Goal: Task Accomplishment & Management: Manage account settings

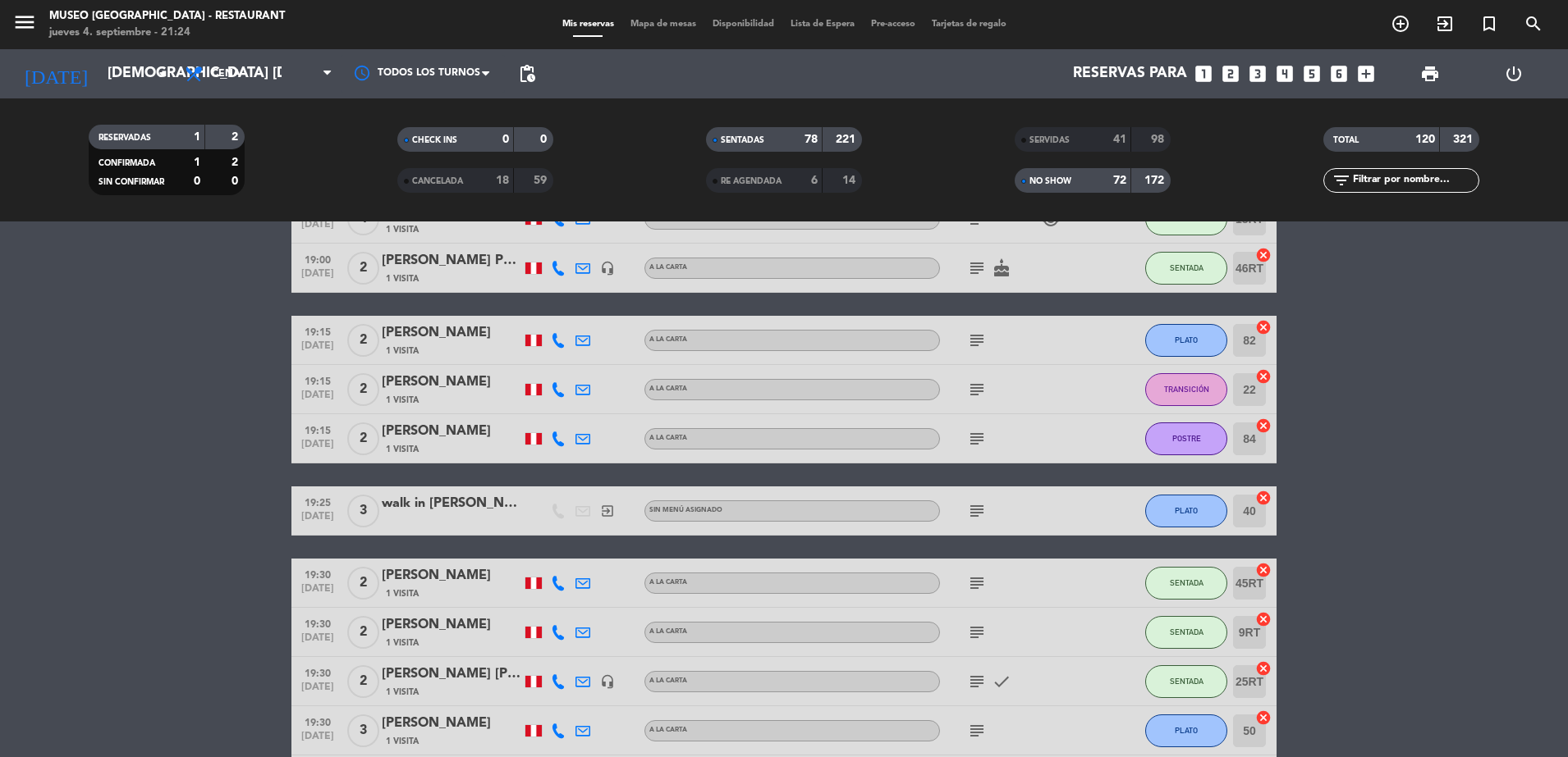
scroll to position [336, 0]
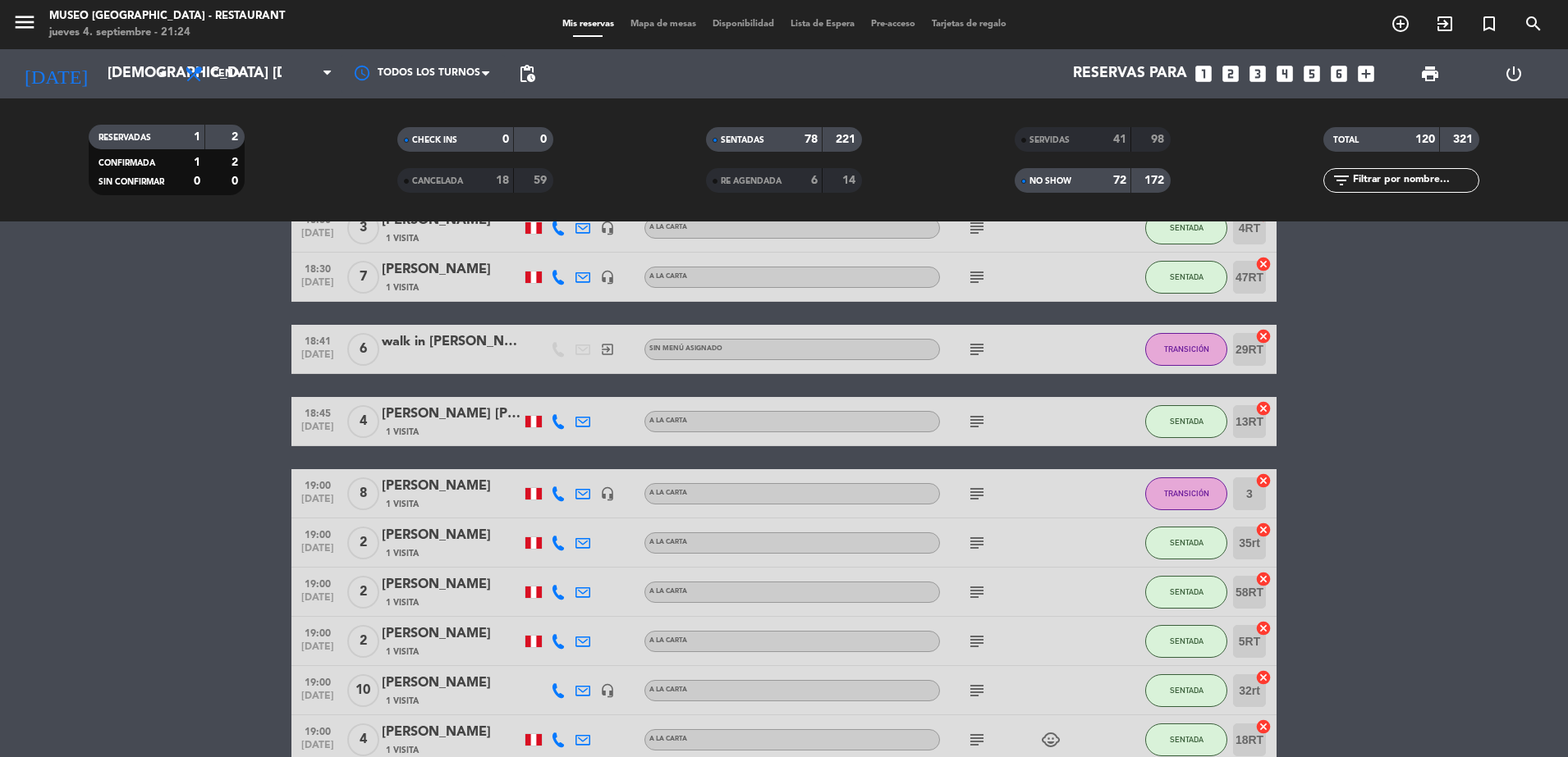
click at [1083, 189] on div "NO SHOW" at bounding box center [1056, 180] width 75 height 19
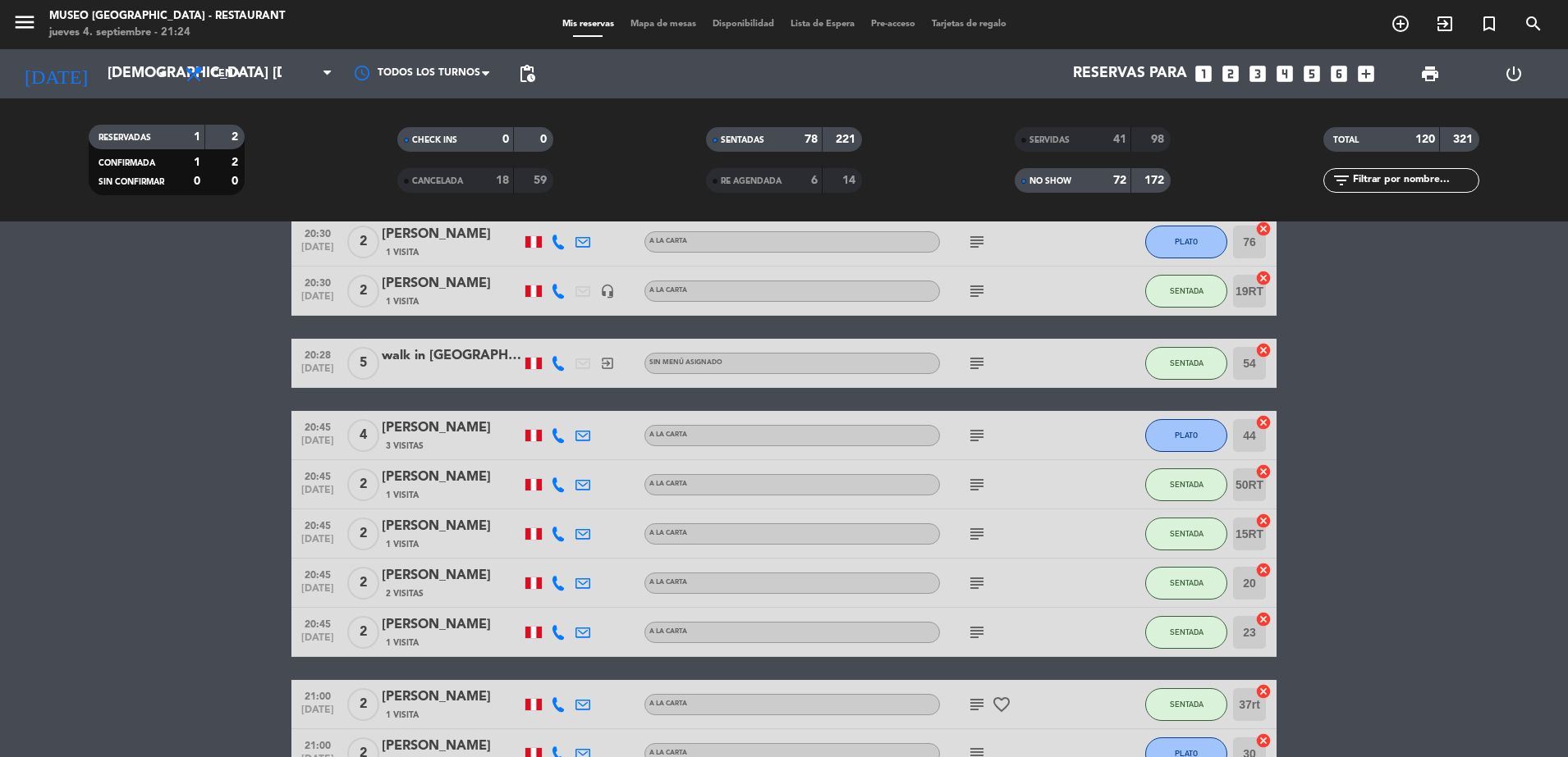
scroll to position [3901, 0]
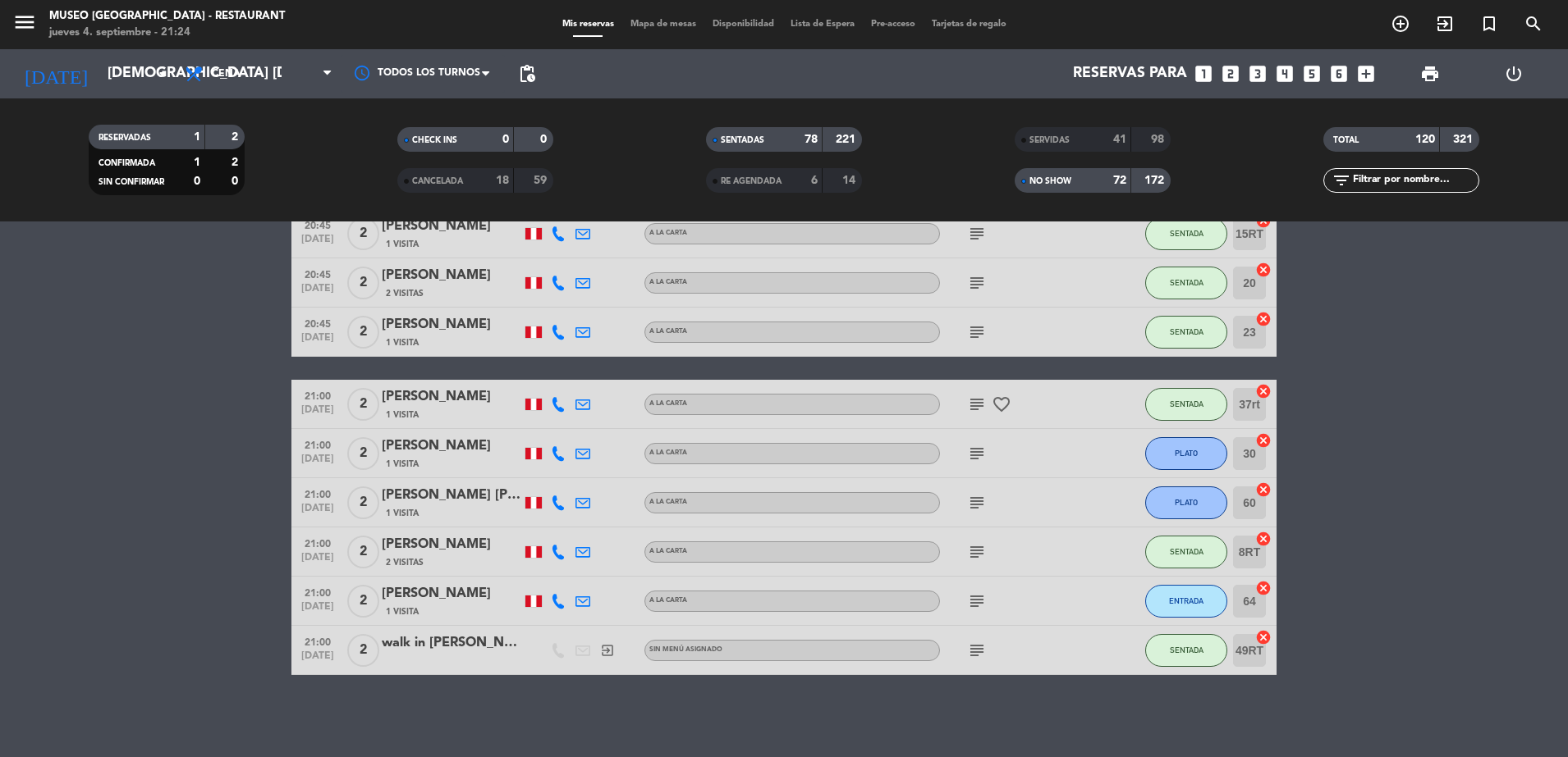
click at [1377, 183] on input "text" at bounding box center [1415, 180] width 127 height 18
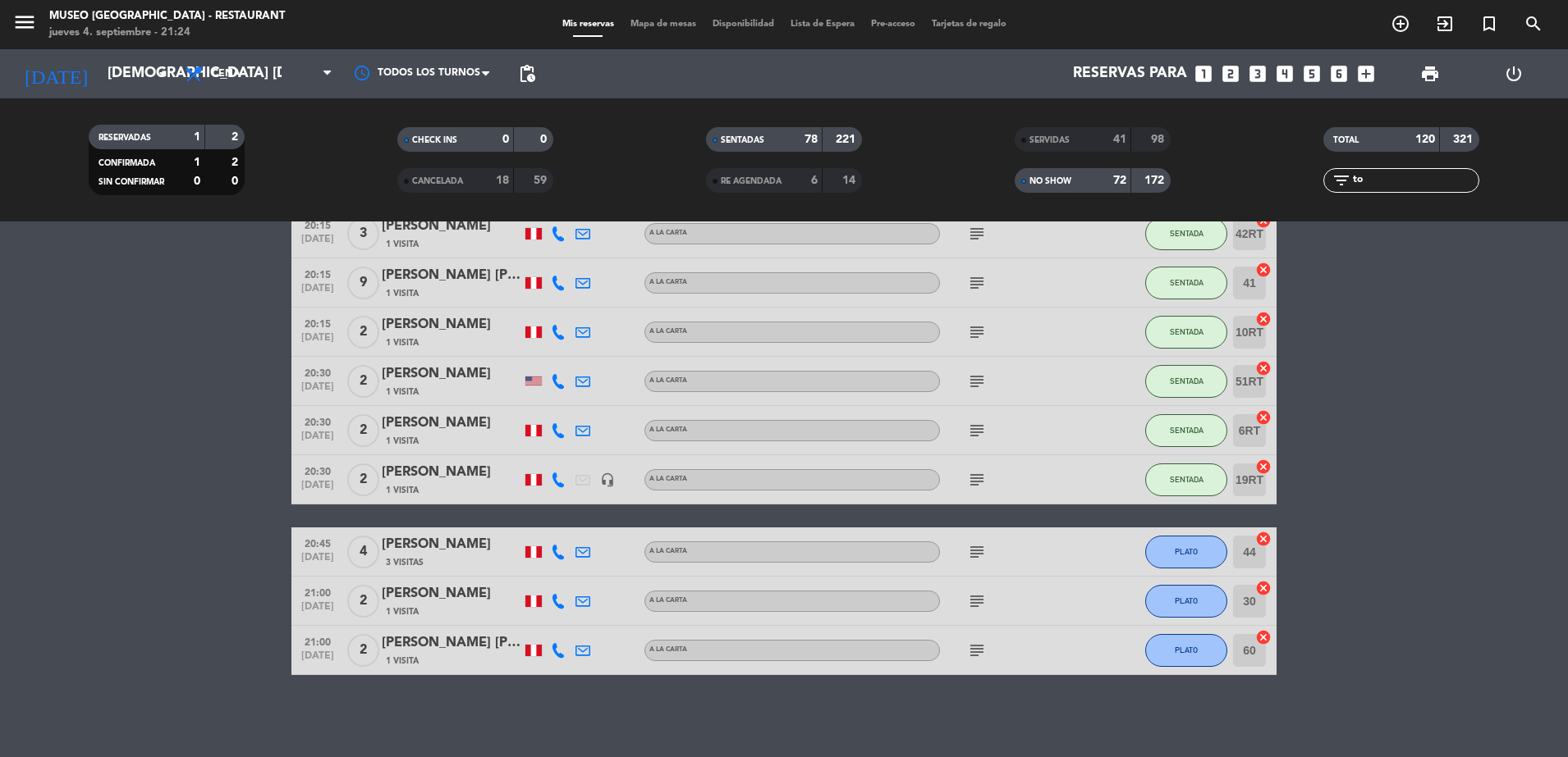
scroll to position [0, 0]
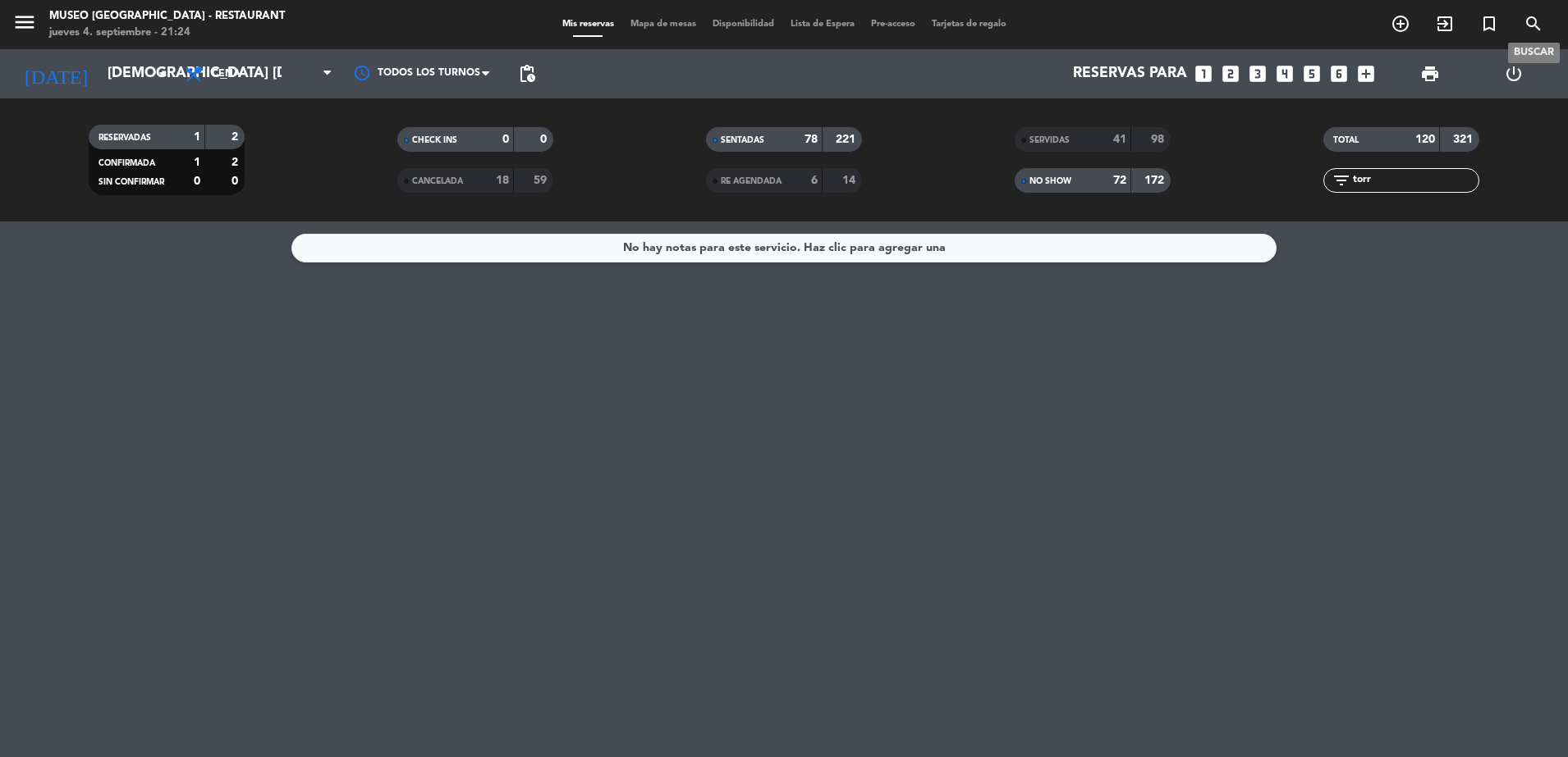
type input "torr"
click at [1522, 30] on span "search" at bounding box center [1533, 24] width 44 height 28
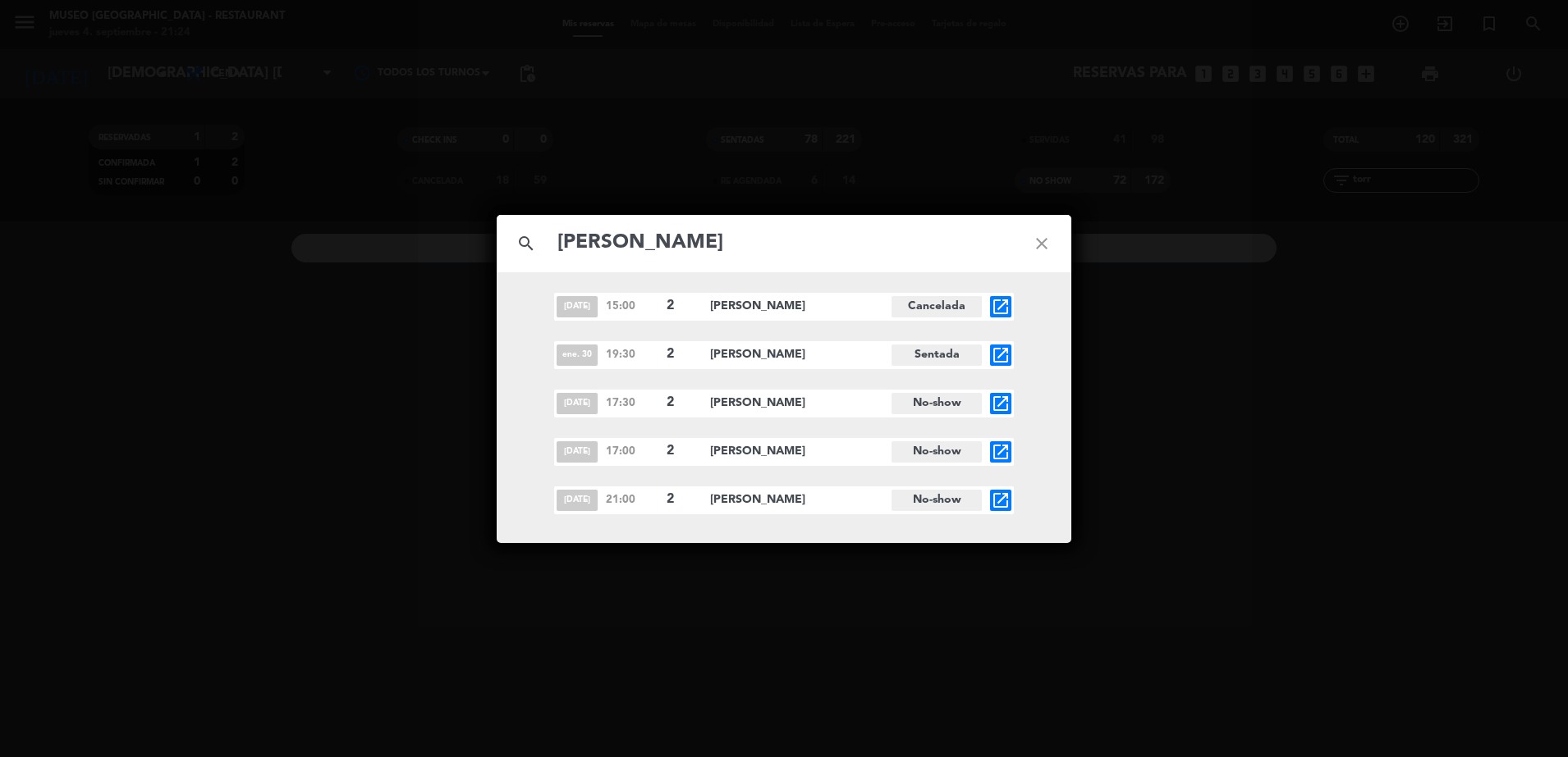
type input "[PERSON_NAME]"
click at [999, 499] on icon "open_in_new" at bounding box center [1000, 500] width 20 height 20
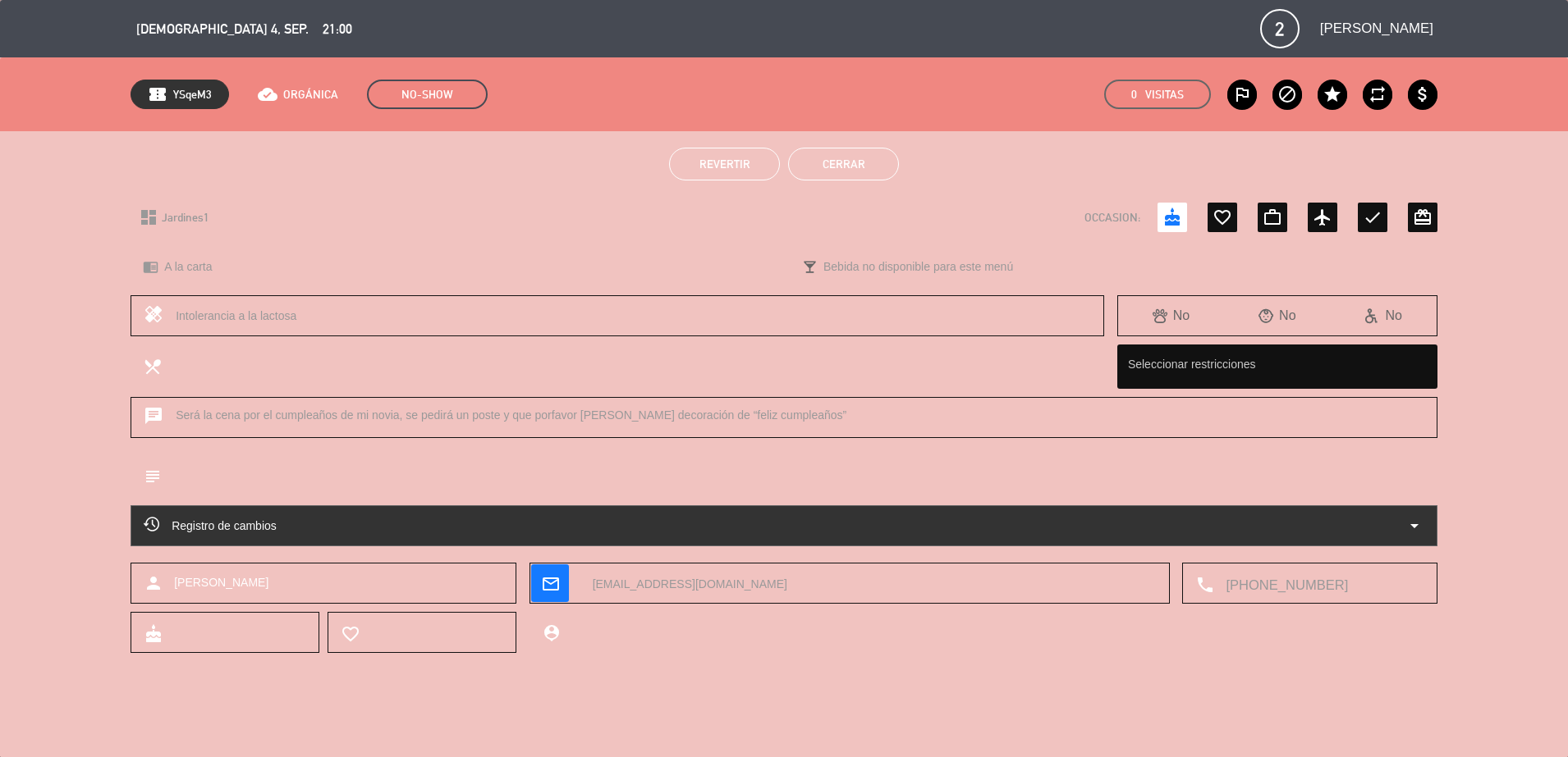
click at [695, 173] on button "Revertir" at bounding box center [725, 164] width 111 height 33
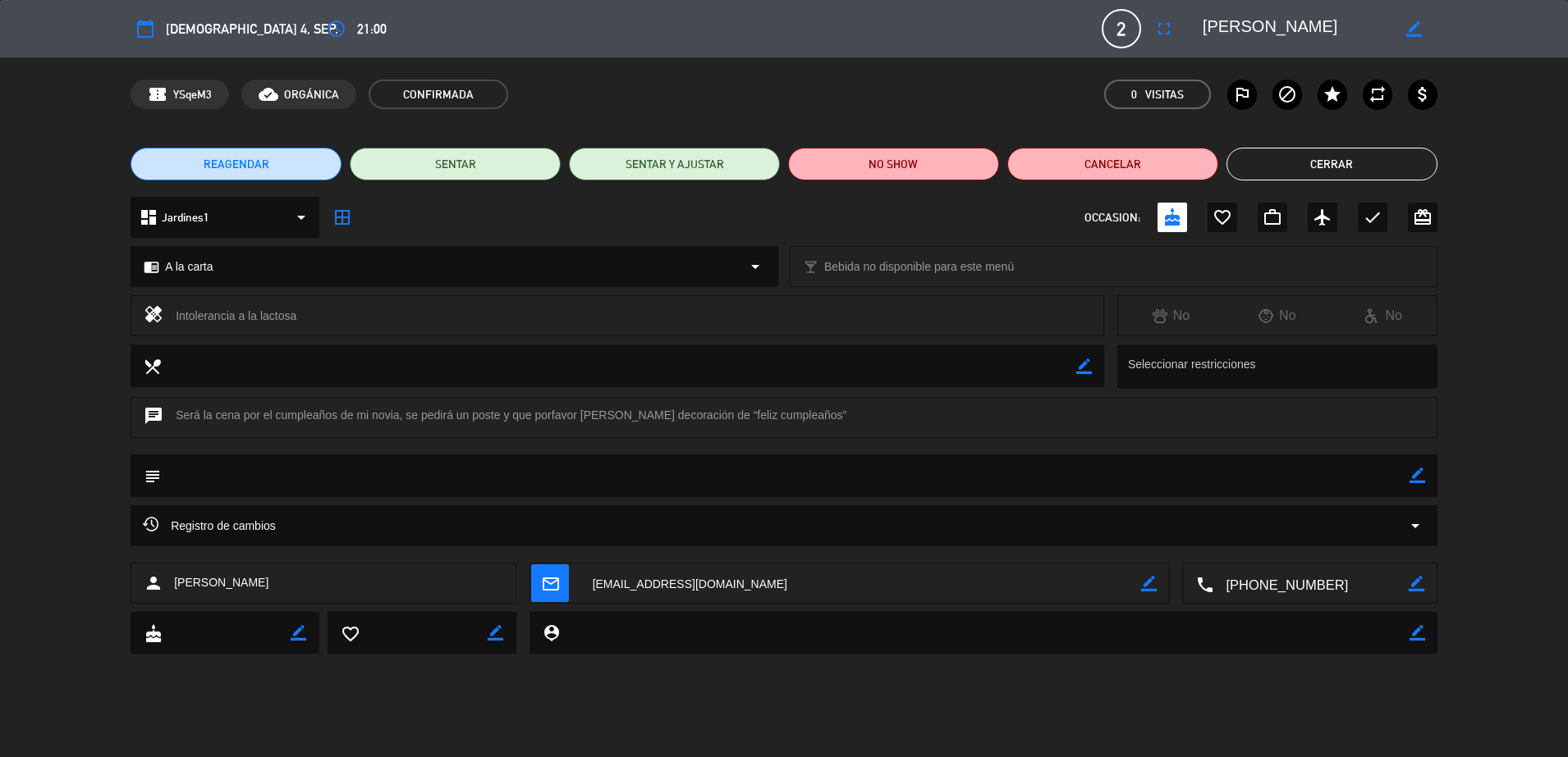
click at [1308, 160] on button "Cerrar" at bounding box center [1331, 164] width 211 height 33
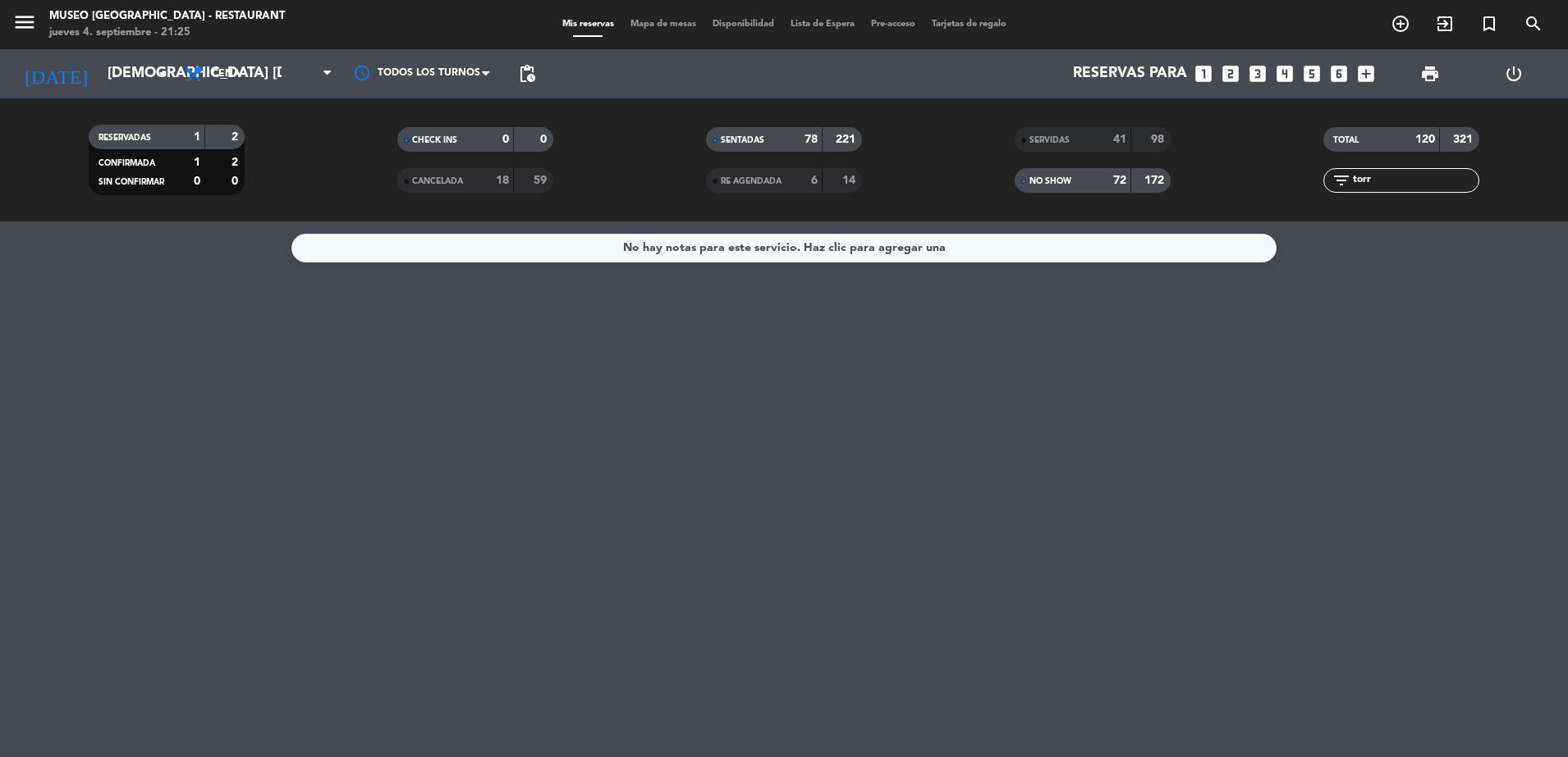
click at [1058, 180] on span "NO SHOW" at bounding box center [1050, 180] width 42 height 8
